Goal: Task Accomplishment & Management: Use online tool/utility

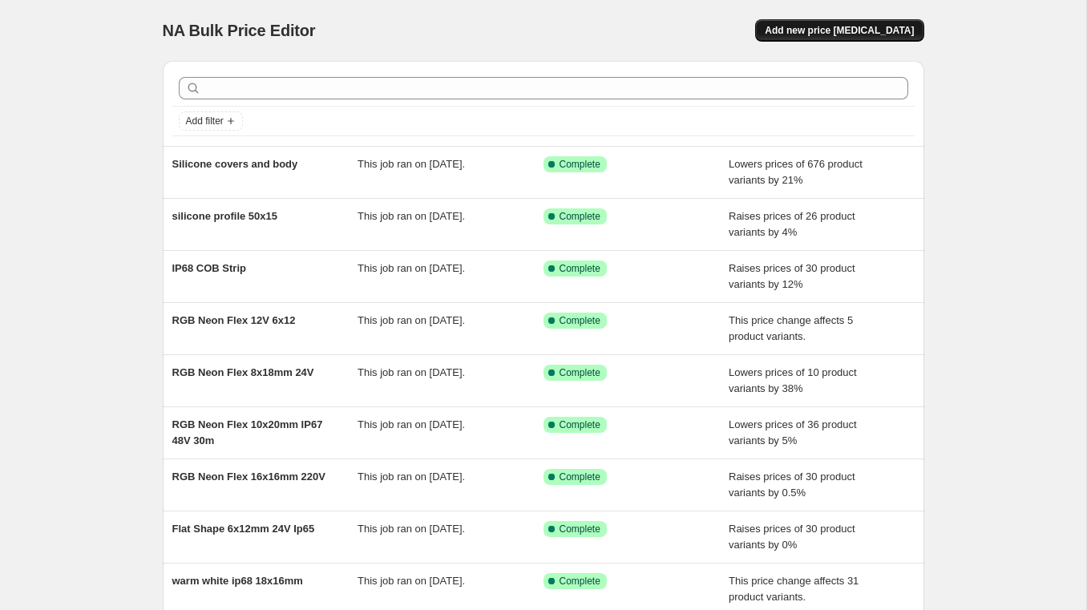
click at [832, 34] on span "Add new price change job" at bounding box center [838, 30] width 149 height 13
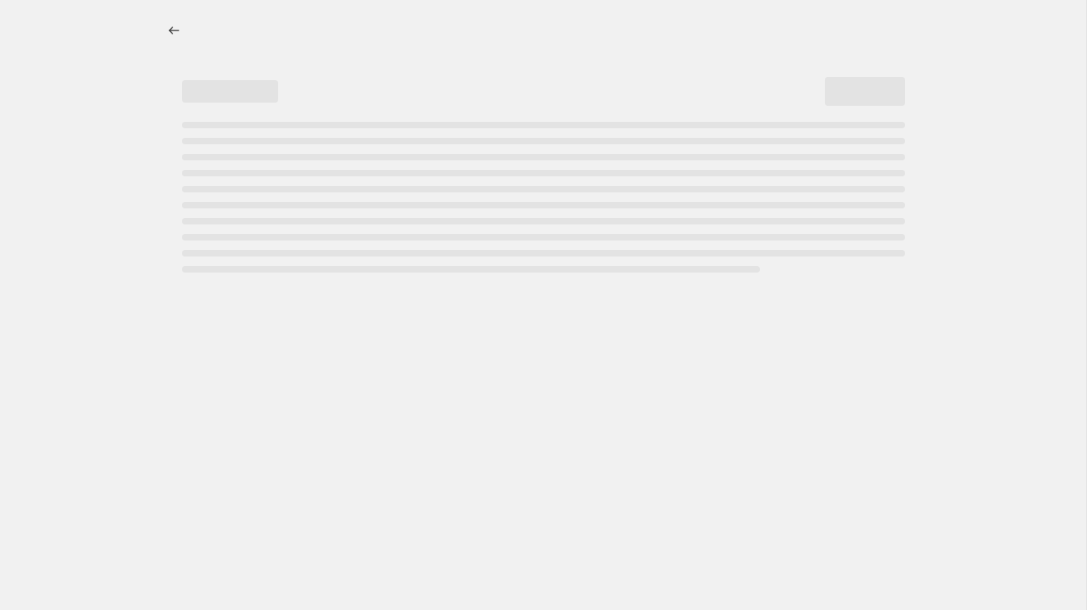
select select "percentage"
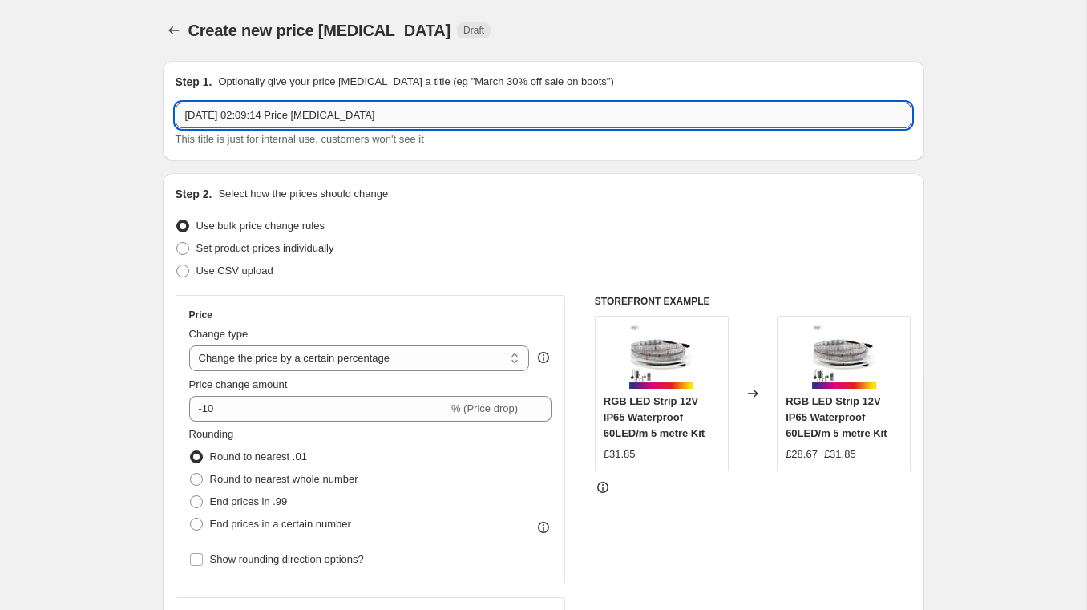
click at [325, 112] on input "6 Sept 2025, 02:09:14 Price change job" at bounding box center [543, 116] width 736 height 26
paste input "220V 240V 8x16mm 120LEDs/m IP65 Waterproof"
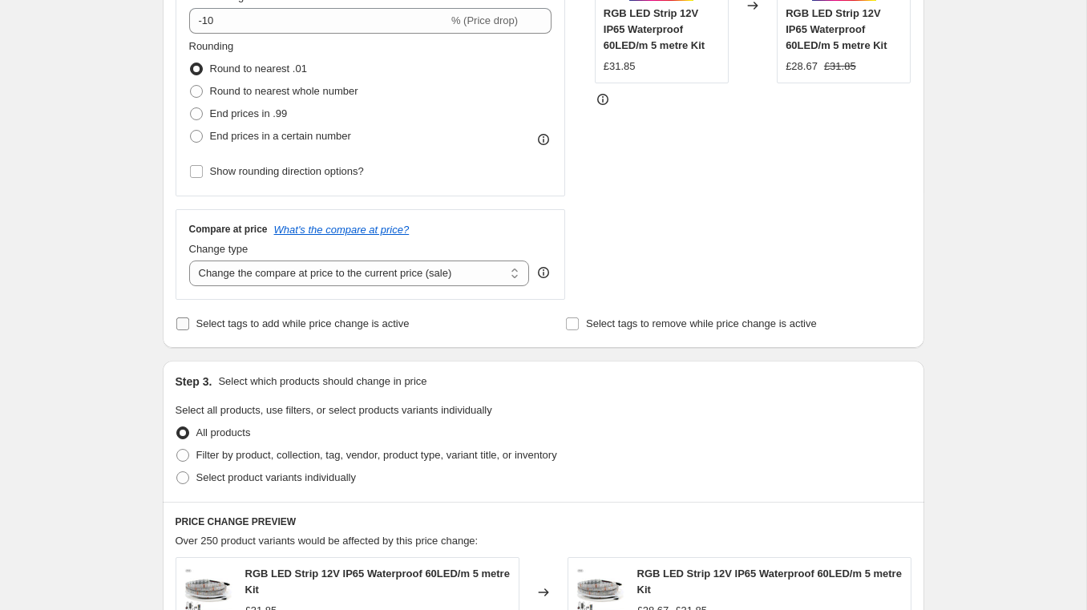
scroll to position [401, 0]
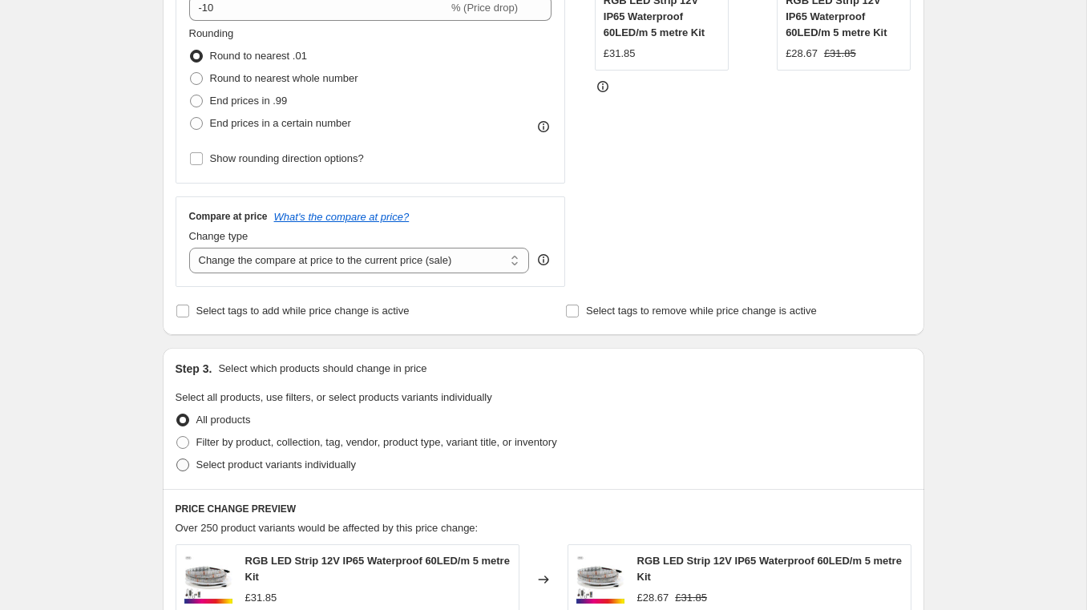
type input "220V 240V 8x16mm 120LEDs/m IP65"
click at [182, 462] on span at bounding box center [182, 464] width 13 height 13
click at [177, 459] on input "Select product variants individually" at bounding box center [176, 458] width 1 height 1
radio input "true"
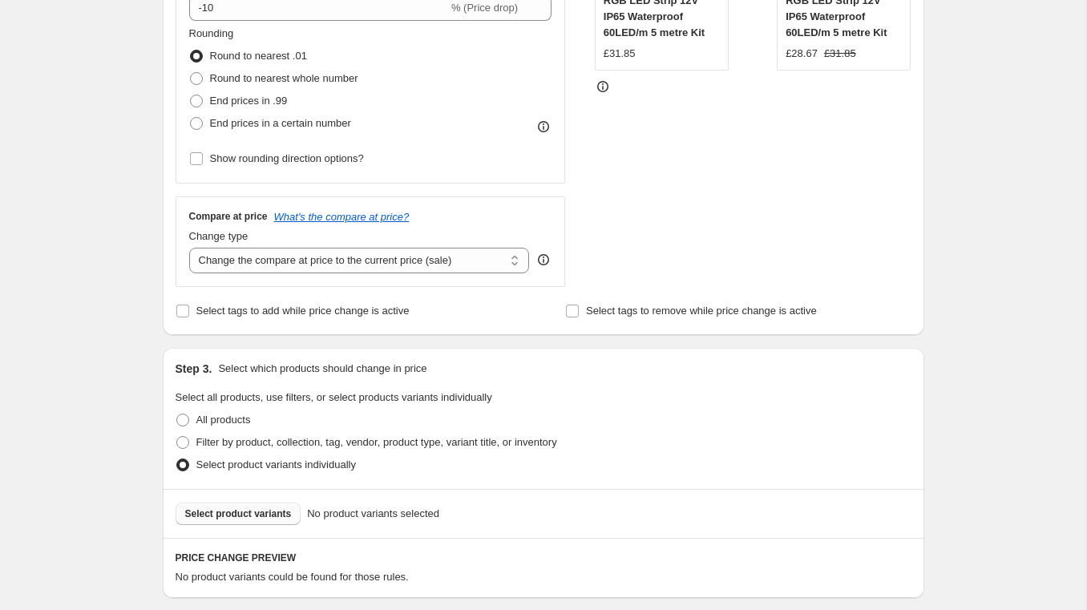
click at [248, 515] on span "Select product variants" at bounding box center [238, 513] width 107 height 13
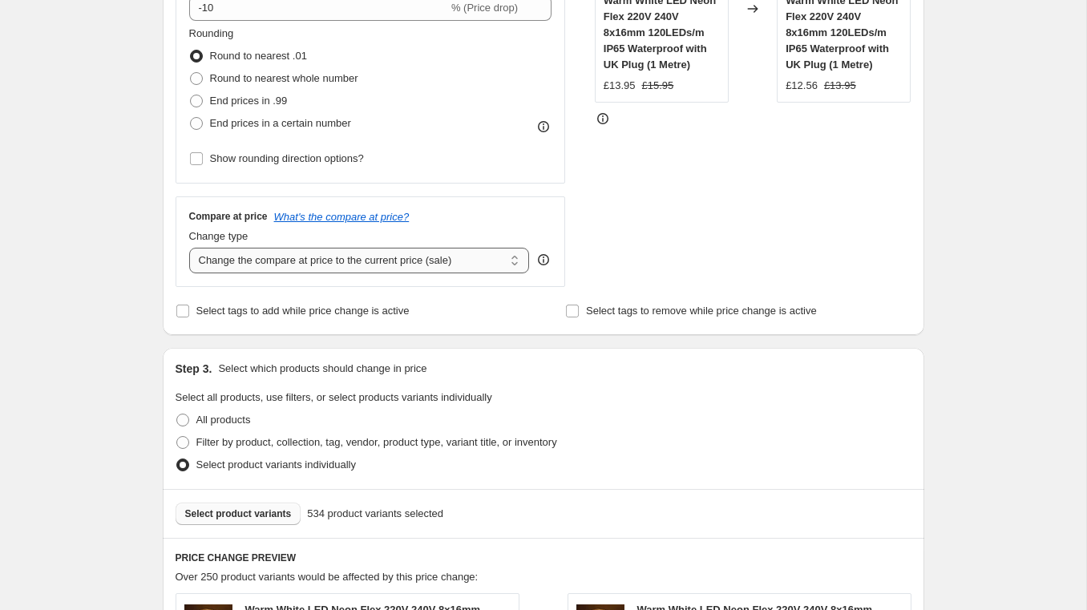
click at [384, 256] on select "Change the compare at price to the current price (sale) Change the compare at p…" at bounding box center [359, 261] width 341 height 26
select select "remove"
click at [189, 248] on select "Change the compare at price to the current price (sale) Change the compare at p…" at bounding box center [359, 261] width 341 height 26
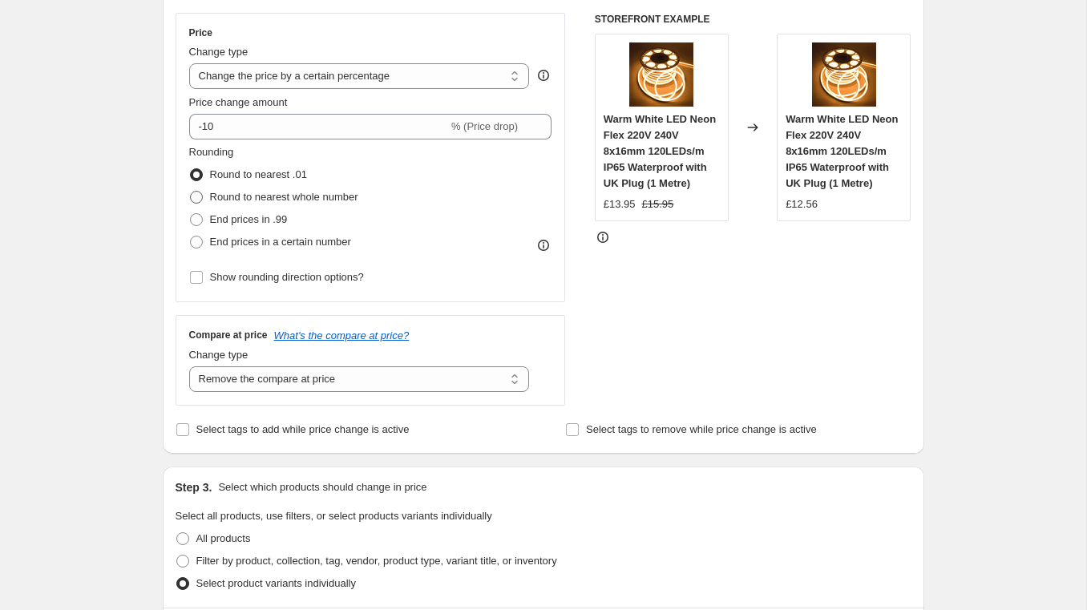
scroll to position [281, 0]
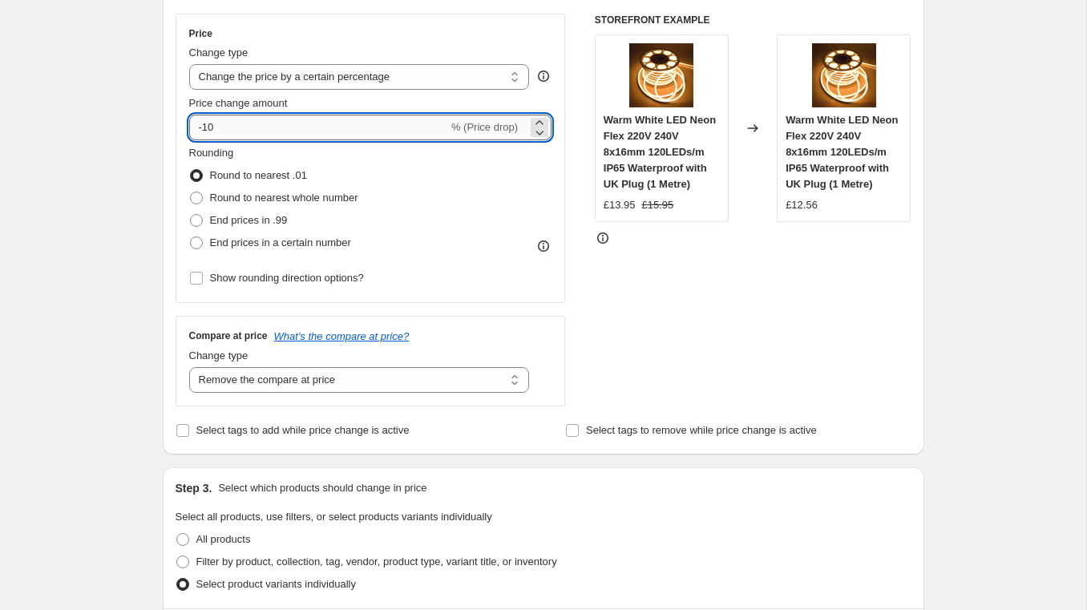
click at [232, 120] on input "-10" at bounding box center [318, 128] width 259 height 26
type input "0"
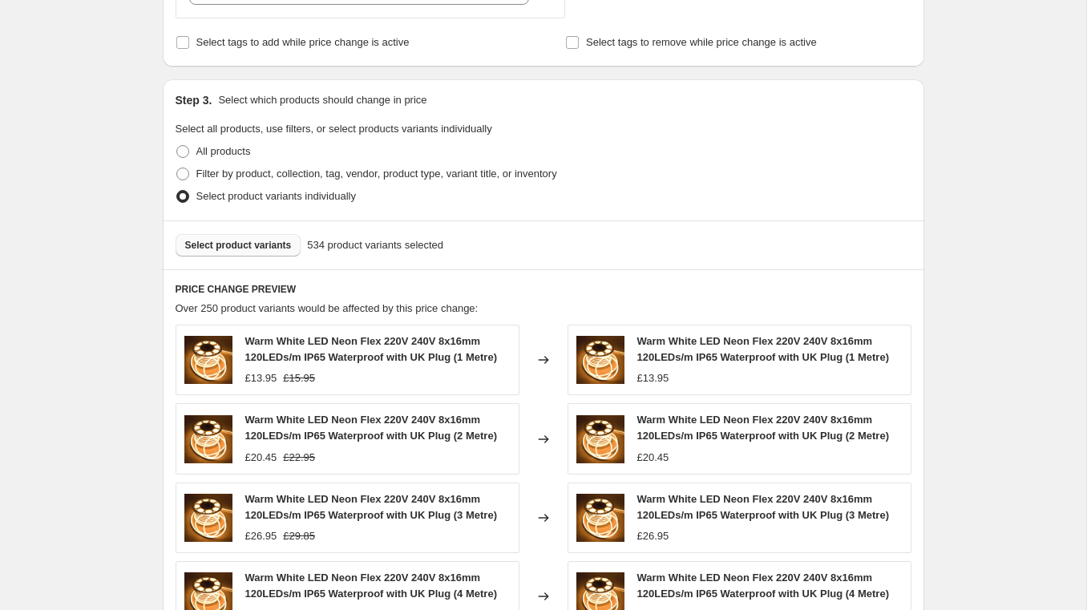
scroll to position [1066, 0]
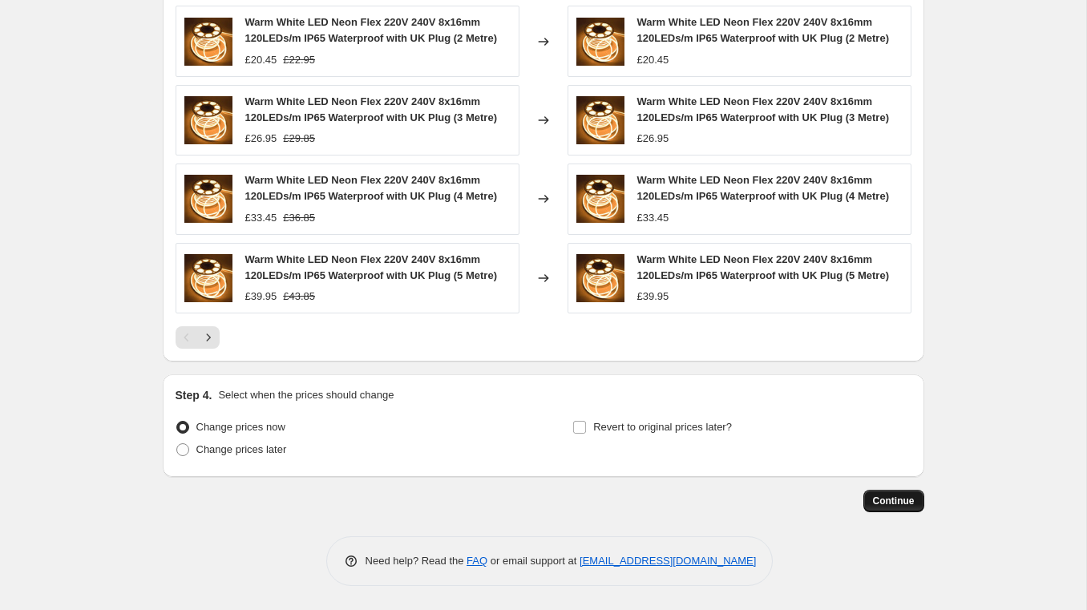
click at [910, 505] on span "Continue" at bounding box center [894, 500] width 42 height 13
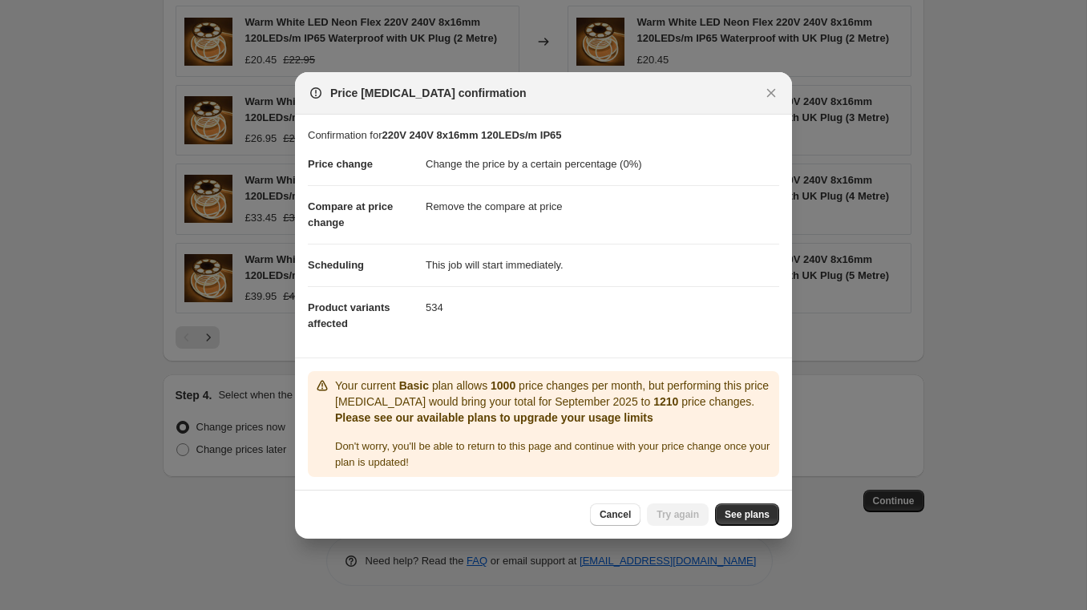
click at [739, 521] on span "See plans" at bounding box center [746, 514] width 45 height 13
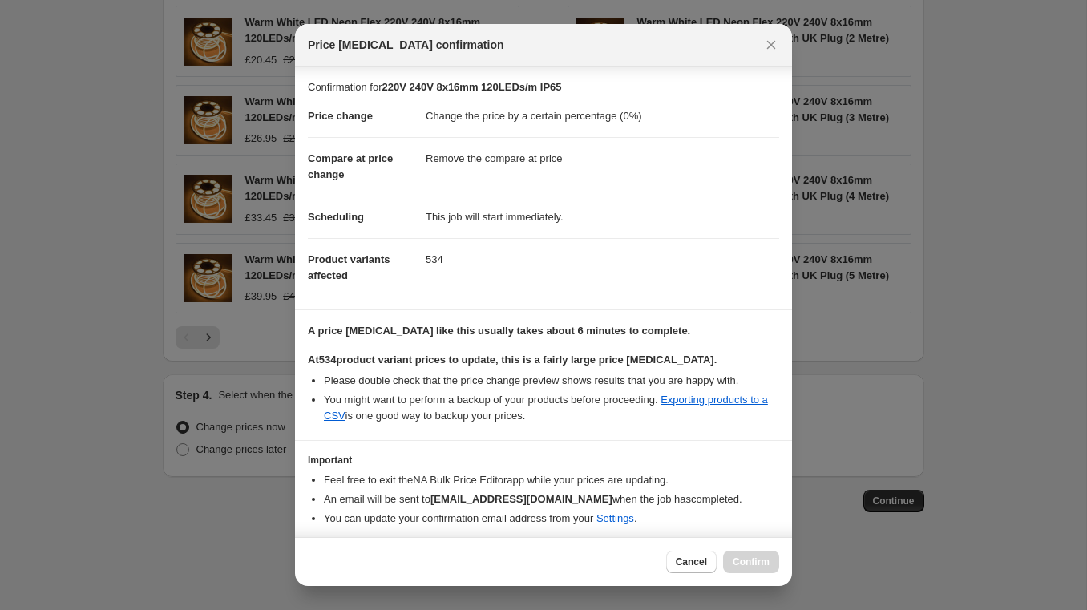
scroll to position [54, 0]
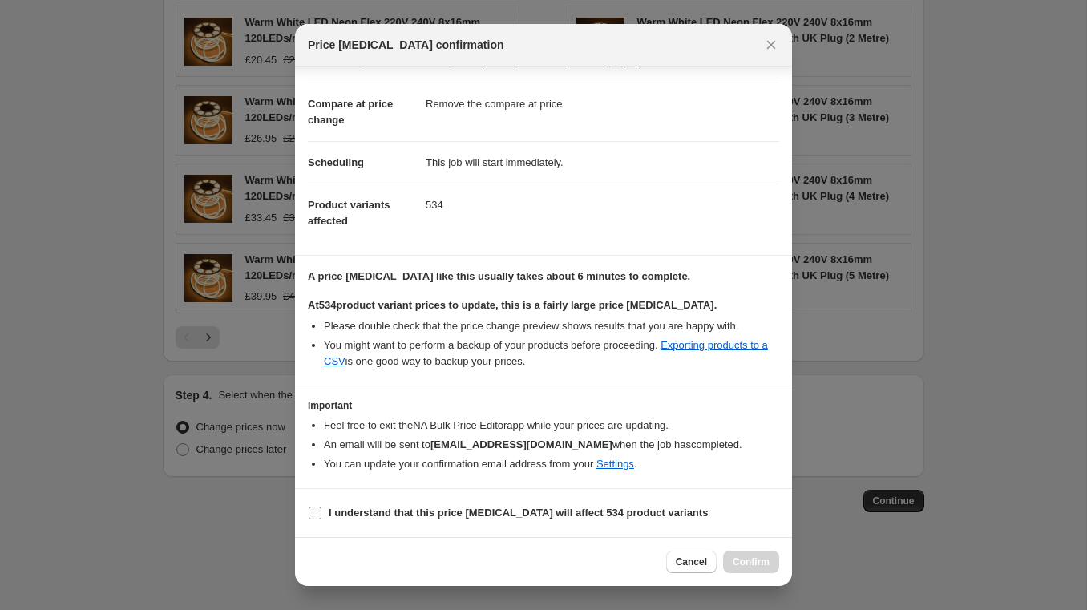
click at [342, 515] on b "I understand that this price change job will affect 534 product variants" at bounding box center [518, 512] width 379 height 12
click at [321, 515] on input "I understand that this price change job will affect 534 product variants" at bounding box center [314, 512] width 13 height 13
checkbox input "true"
click at [750, 562] on span "Confirm" at bounding box center [750, 561] width 37 height 13
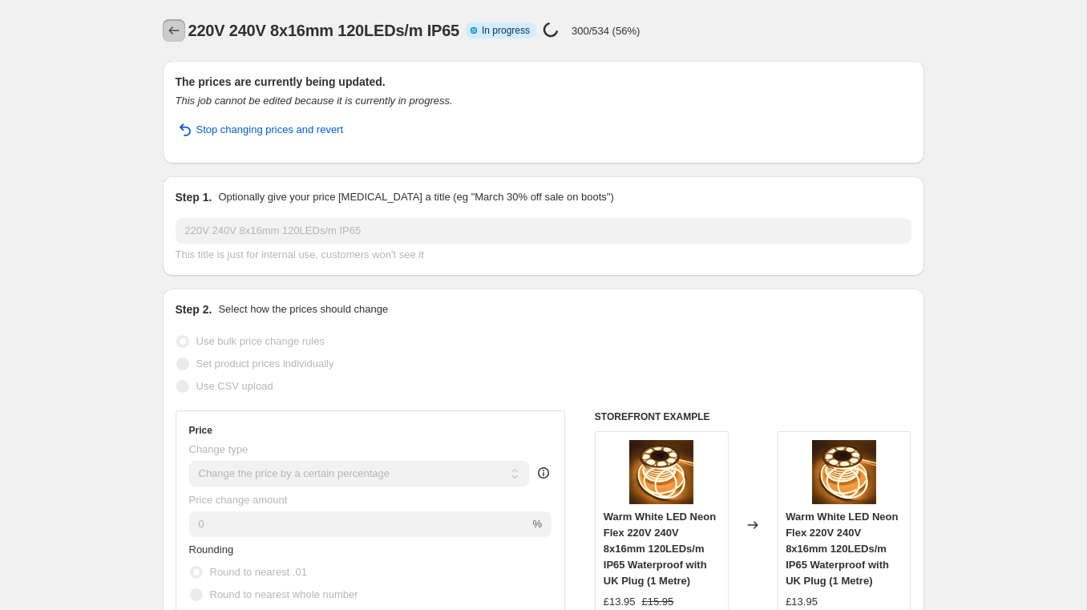
click at [165, 22] on button "Price change jobs" at bounding box center [174, 30] width 22 height 22
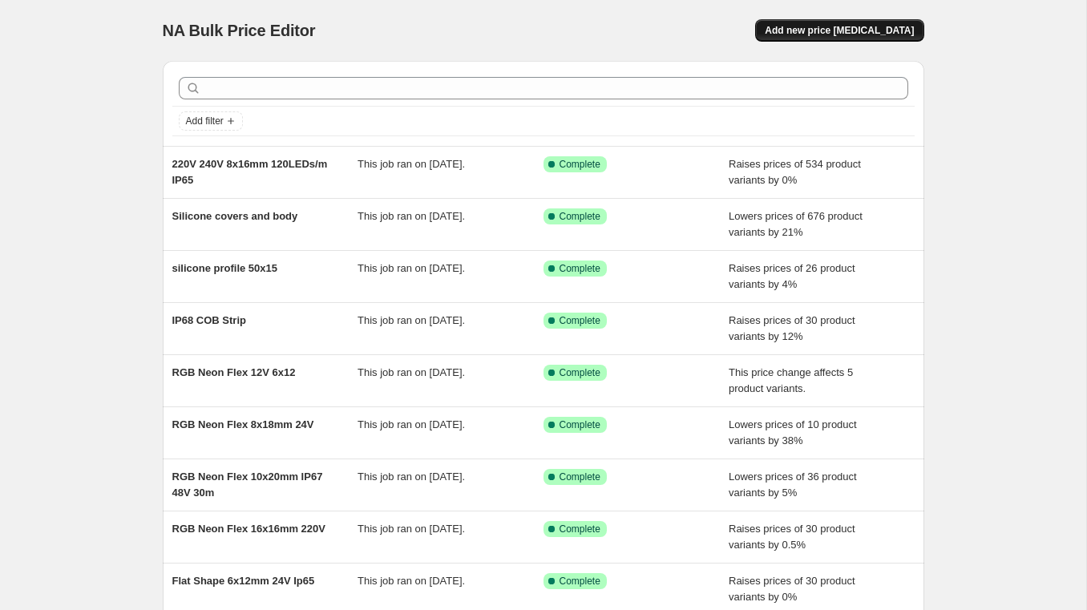
click at [806, 32] on span "Add new price [MEDICAL_DATA]" at bounding box center [838, 30] width 149 height 13
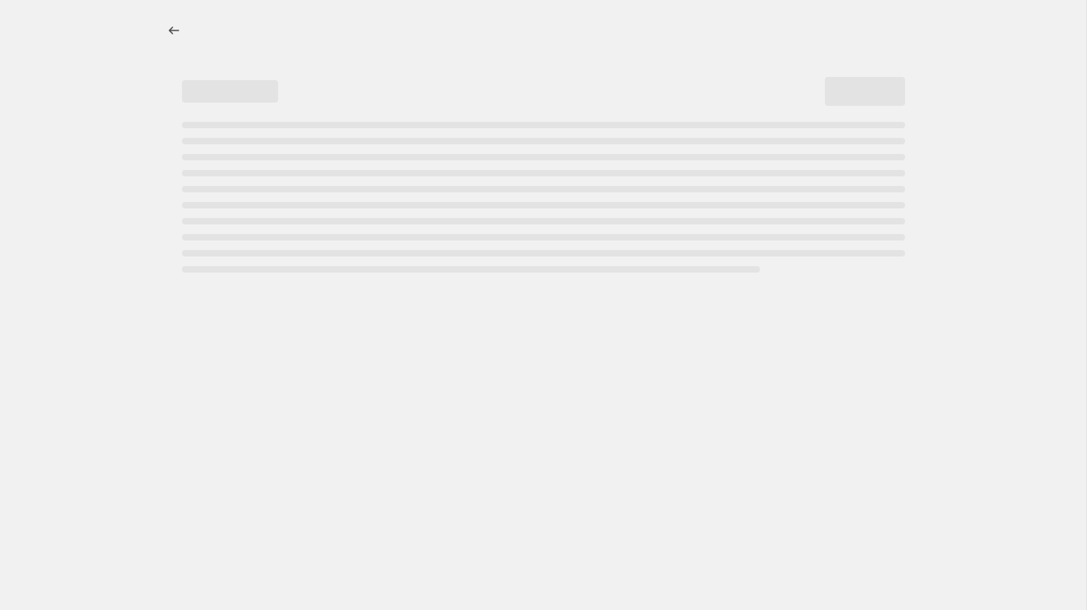
select select "percentage"
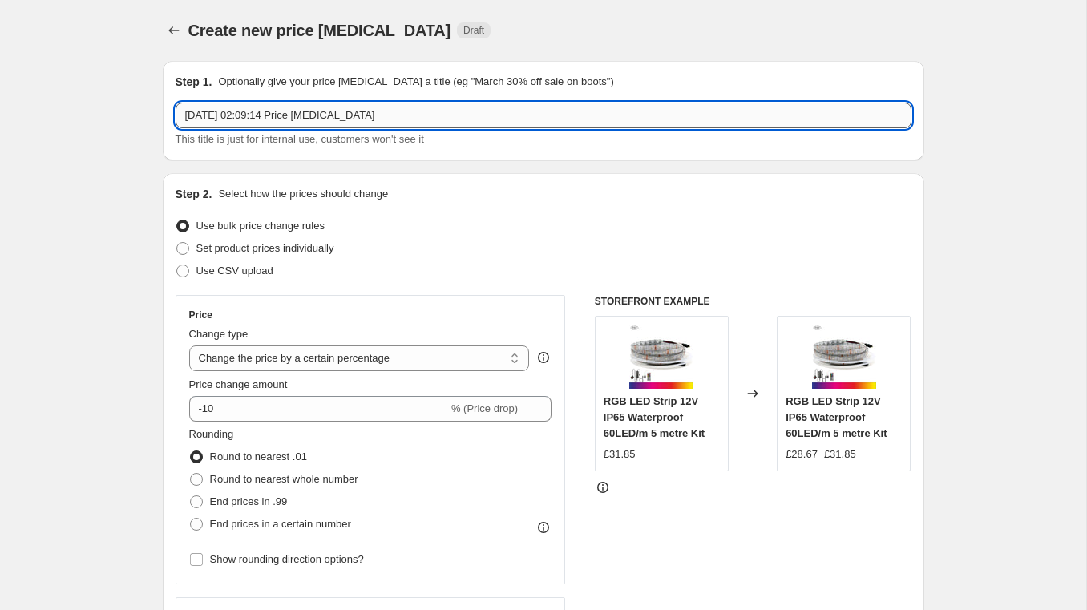
click at [377, 120] on input "6 Sept 2025, 02:09:14 Price change job" at bounding box center [543, 116] width 736 height 26
paste input "220V 240V 8x16mm 120LEDs/m IP65 Waterproof"
click at [186, 115] on input "220V 240V 8x16mm 120LEDs/m IP65 Waterproof" at bounding box center [543, 116] width 736 height 26
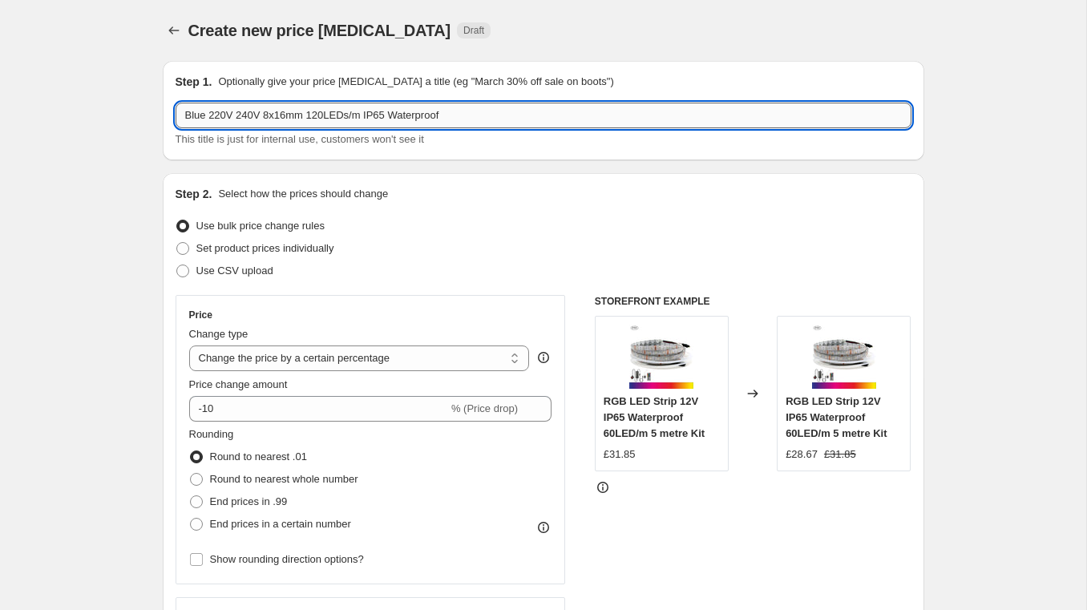
click at [478, 111] on input "Blue 220V 240V 8x16mm 120LEDs/m IP65 Waterproof" at bounding box center [543, 116] width 736 height 26
type input "Blue 220V 240V 8x16mm 120LEDs/m IP65"
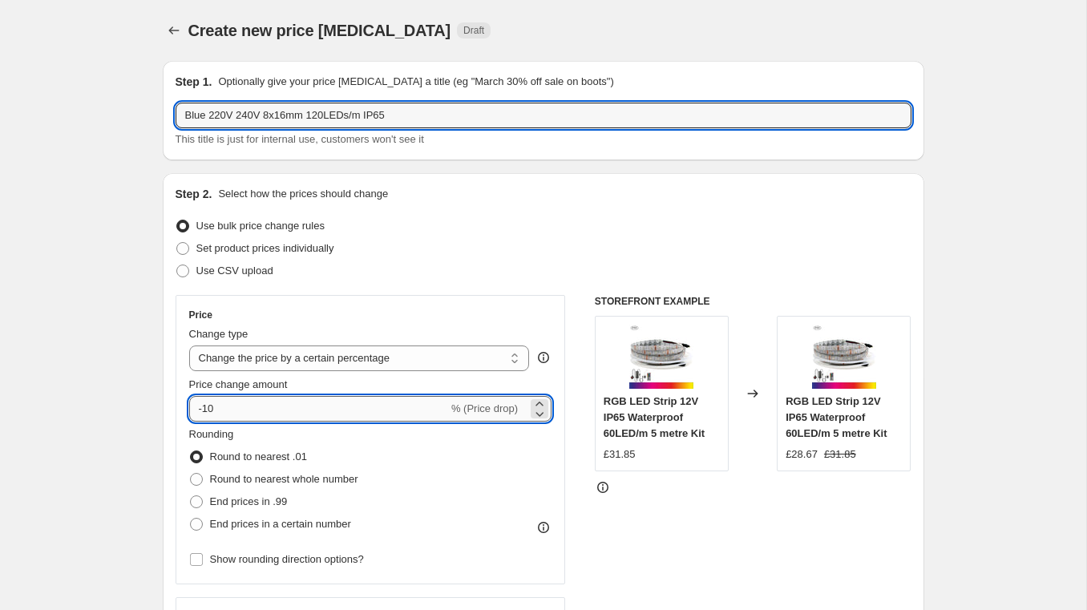
click at [298, 411] on input "-10" at bounding box center [318, 409] width 259 height 26
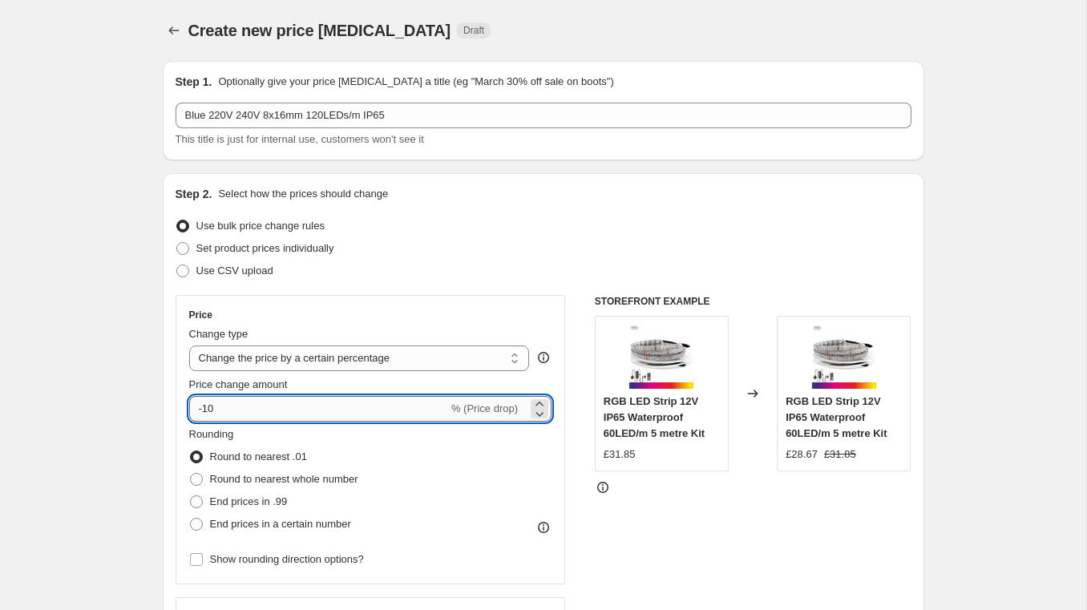
click at [298, 411] on input "-10" at bounding box center [318, 409] width 259 height 26
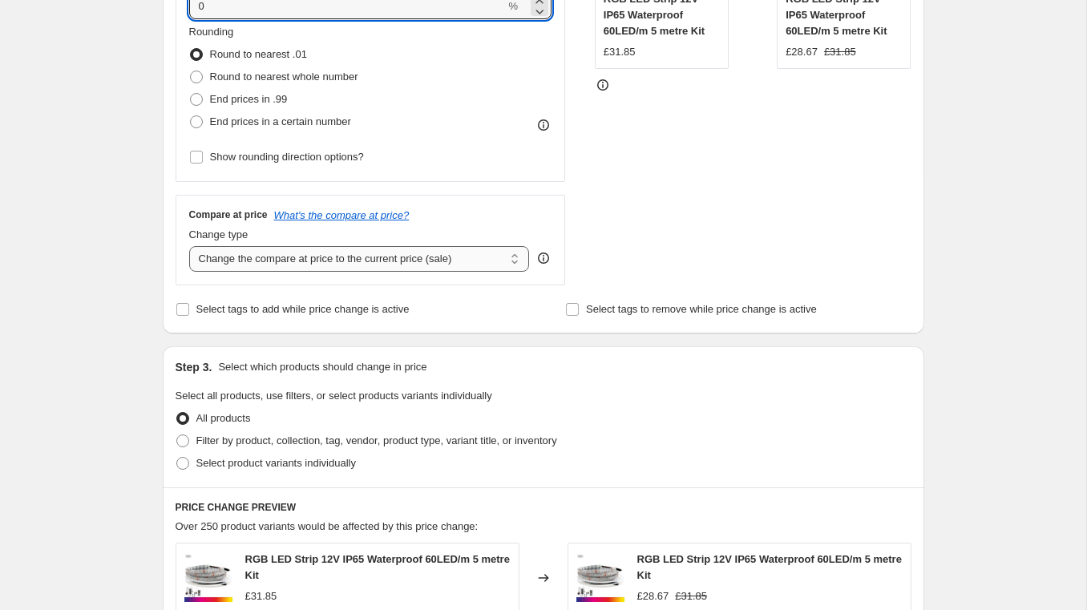
scroll to position [409, 0]
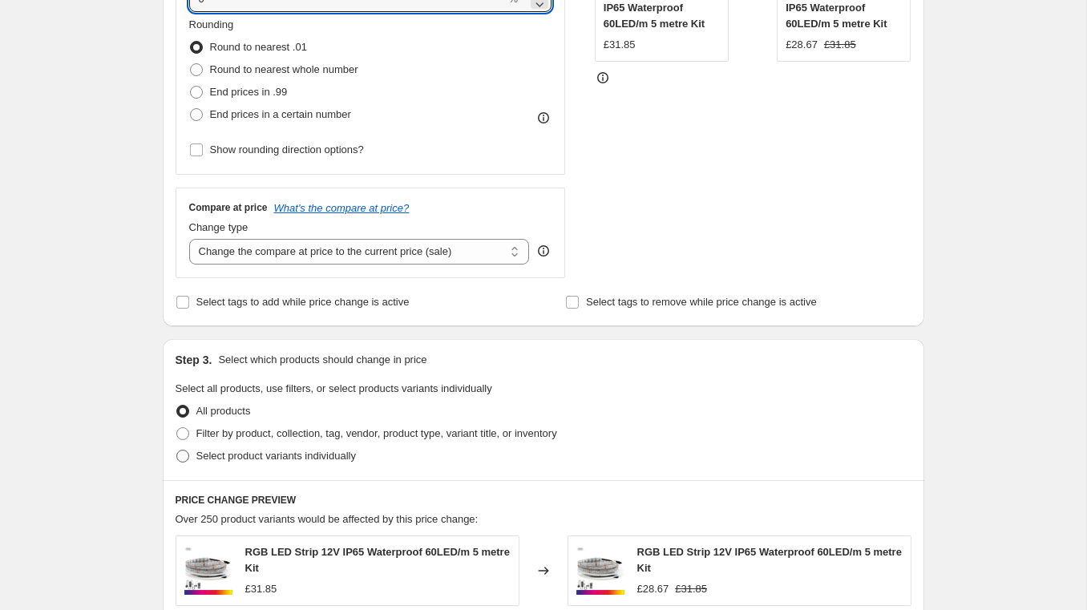
type input "0"
click at [189, 458] on span at bounding box center [182, 456] width 14 height 14
click at [177, 450] on input "Select product variants individually" at bounding box center [176, 450] width 1 height 1
radio input "true"
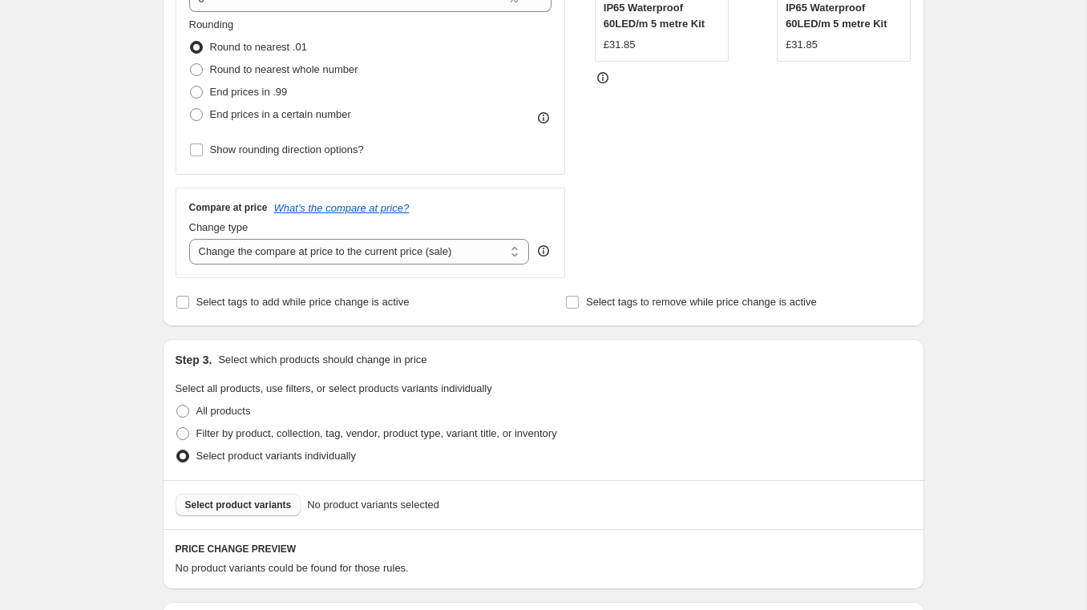
click at [287, 506] on span "Select product variants" at bounding box center [238, 504] width 107 height 13
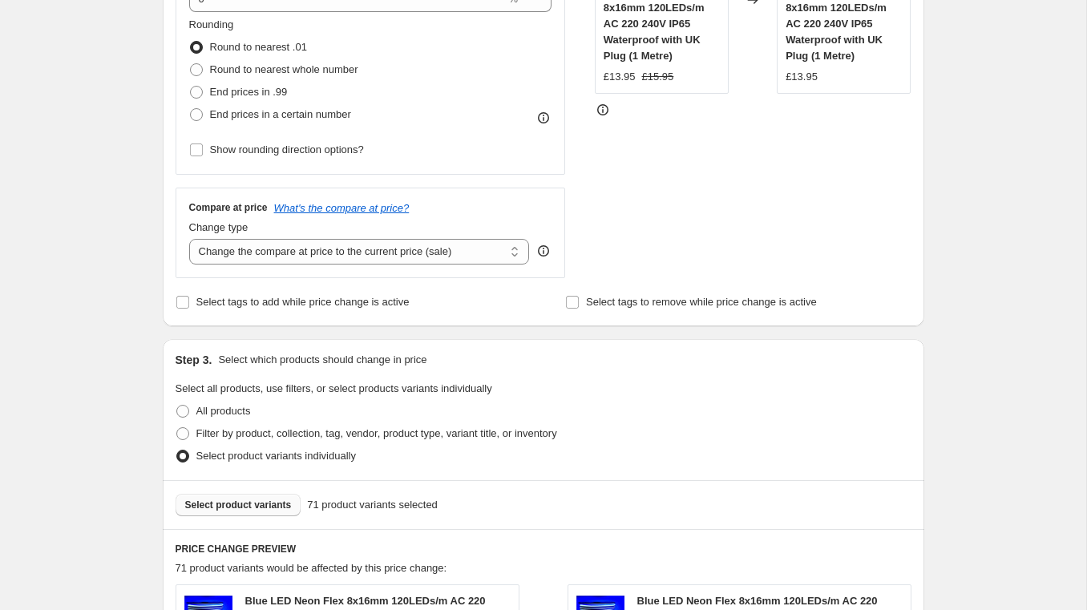
click at [421, 264] on div "Compare at price What's the compare at price? Change type Change the compare at…" at bounding box center [370, 232] width 390 height 90
click at [382, 254] on select "Change the compare at price to the current price (sale) Change the compare at p…" at bounding box center [359, 252] width 341 height 26
select select "remove"
click at [189, 239] on select "Change the compare at price to the current price (sale) Change the compare at p…" at bounding box center [359, 252] width 341 height 26
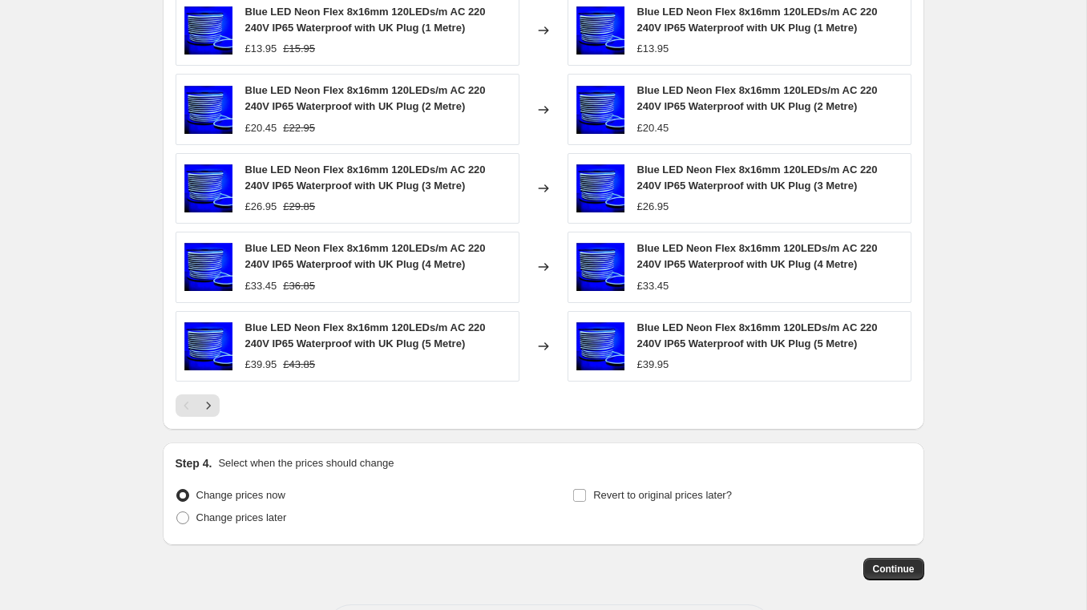
scroll to position [1066, 0]
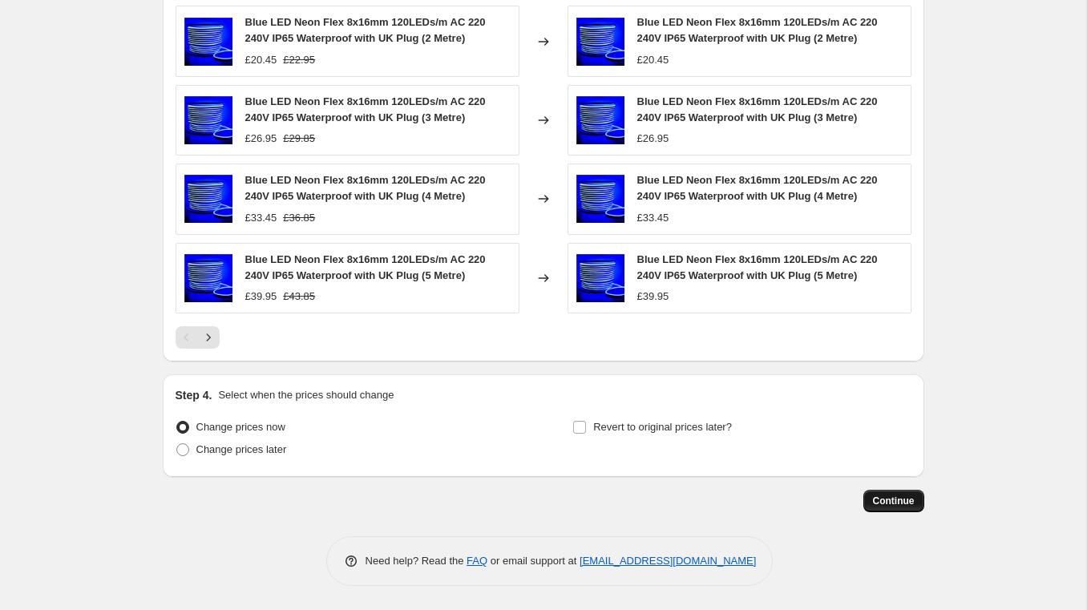
click at [893, 498] on span "Continue" at bounding box center [894, 500] width 42 height 13
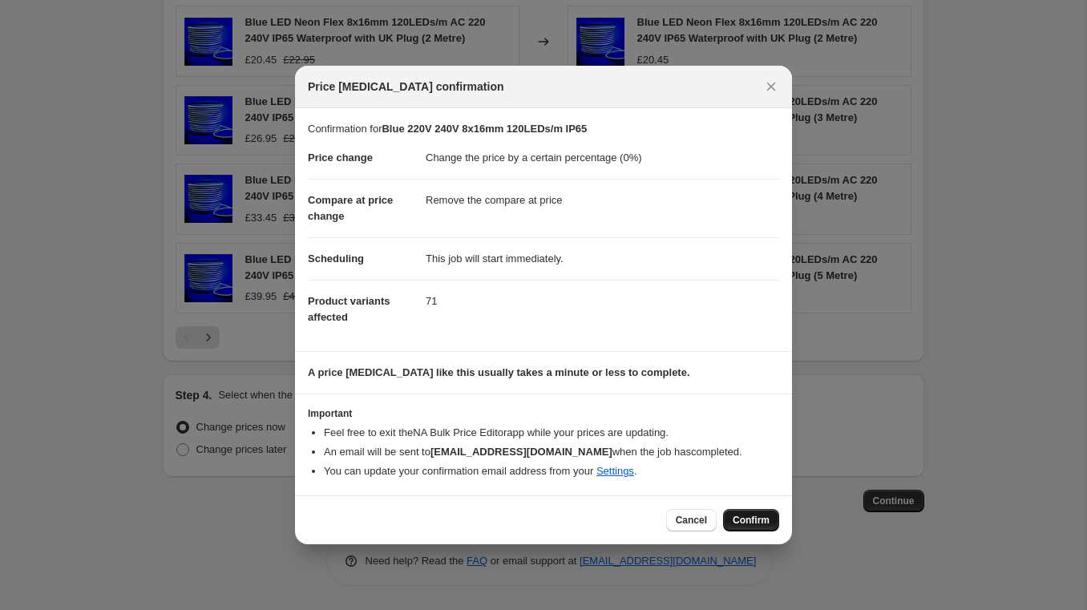
click at [743, 521] on span "Confirm" at bounding box center [750, 520] width 37 height 13
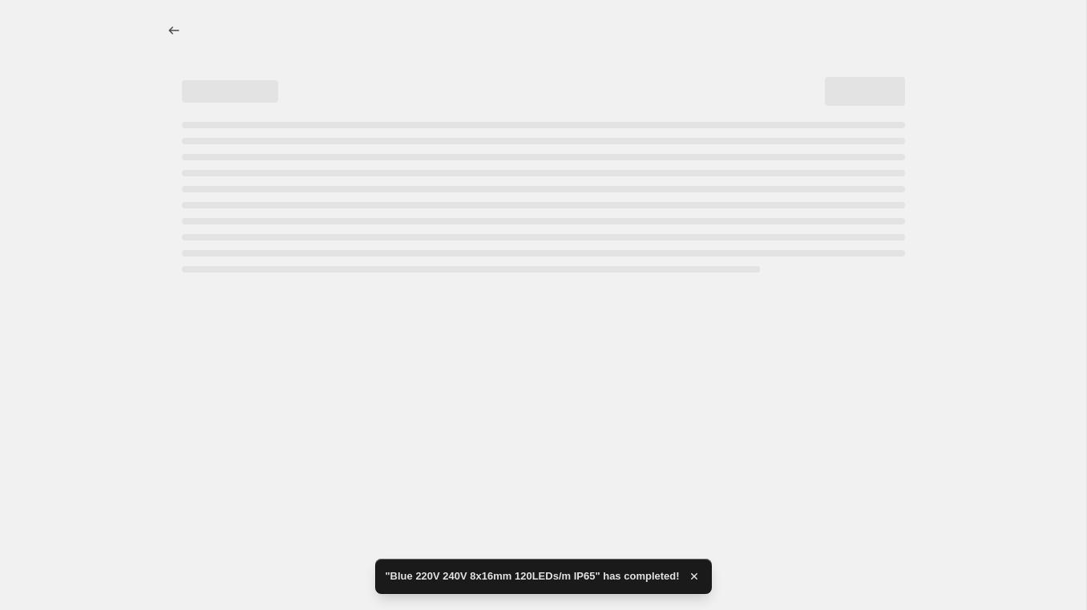
select select "percentage"
select select "remove"
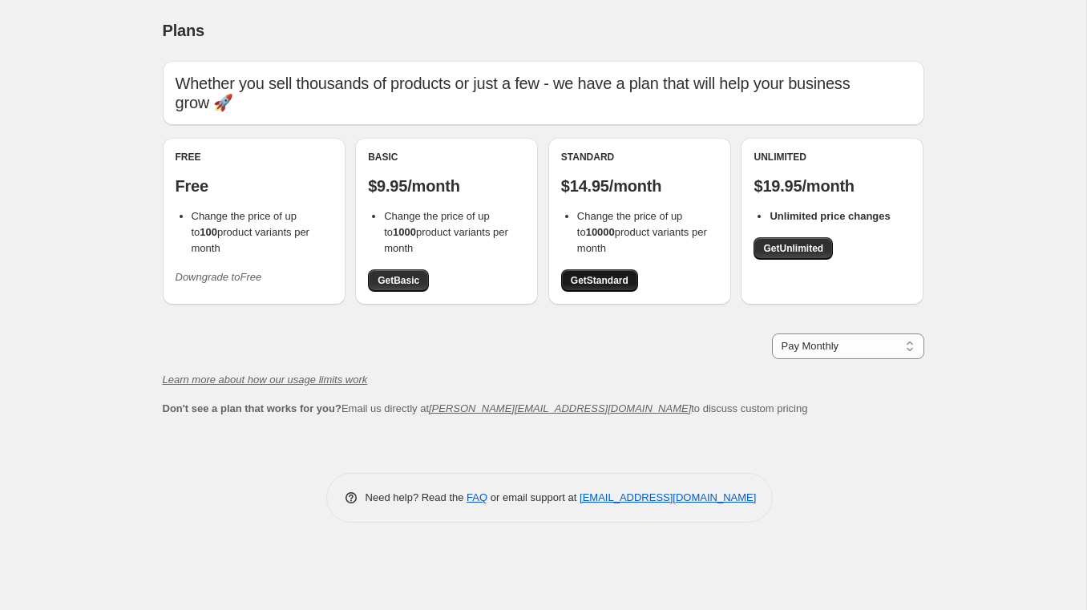
click at [591, 282] on span "Get Standard" at bounding box center [600, 280] width 58 height 13
